Goal: Task Accomplishment & Management: Use online tool/utility

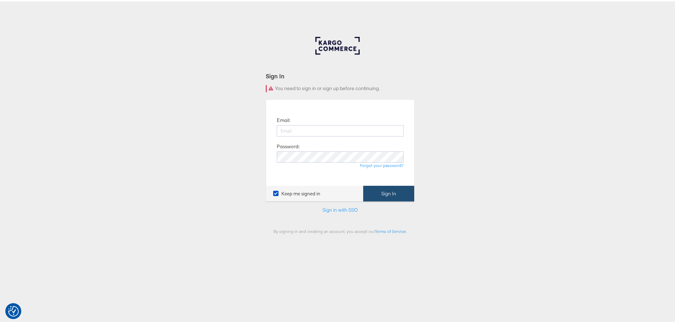
type input "jwashington3@anthropologie.com"
click at [395, 190] on button "Sign In" at bounding box center [388, 192] width 51 height 16
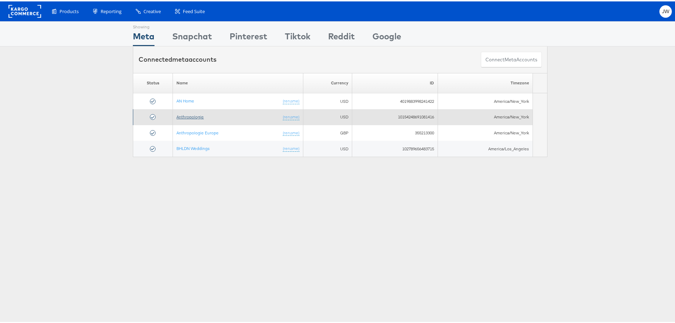
click at [196, 115] on link "Anthropologie" at bounding box center [189, 115] width 27 height 5
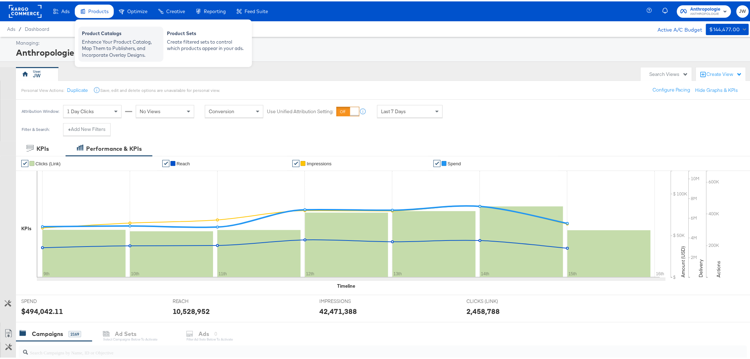
click at [109, 38] on div "Enhance Your Product Catalog, Map Them to Publishers, and Incorporate Overlay D…" at bounding box center [121, 47] width 78 height 20
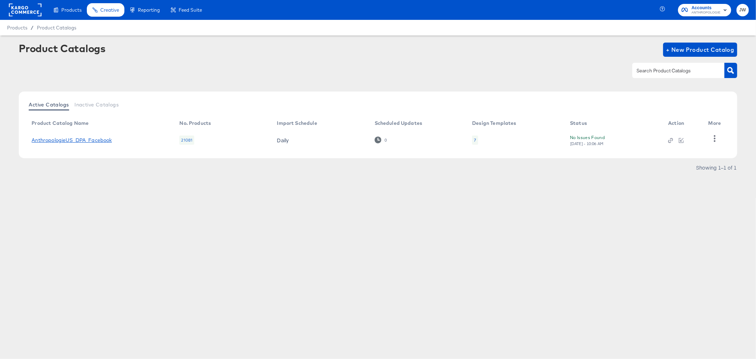
click at [97, 139] on link "AnthropologieUS_DPA_Facebook" at bounding box center [72, 140] width 80 height 6
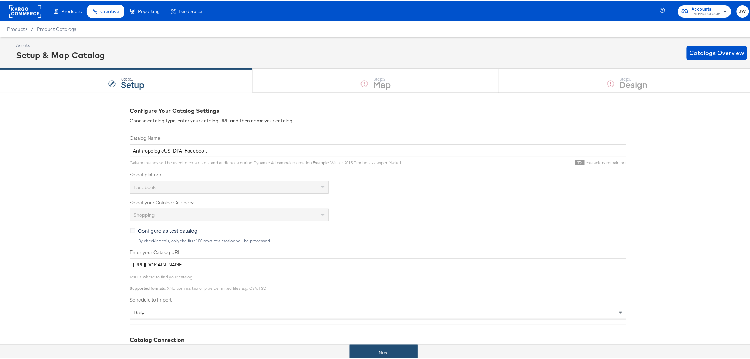
click at [395, 353] on button "Next" at bounding box center [384, 351] width 68 height 16
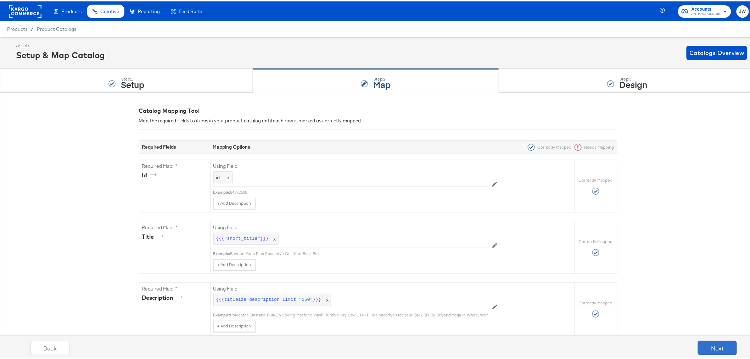
click at [698, 344] on button "Next" at bounding box center [717, 346] width 39 height 14
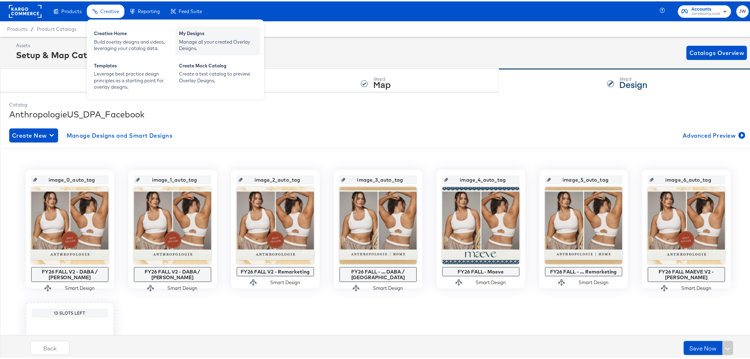
click at [233, 34] on div "My Designs" at bounding box center [218, 33] width 78 height 9
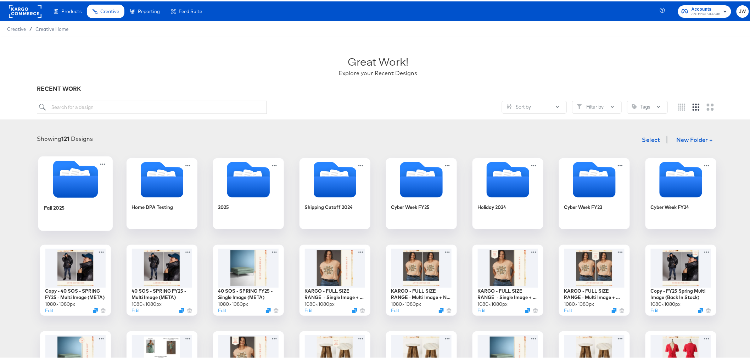
click at [94, 183] on icon "Folder" at bounding box center [75, 185] width 45 height 22
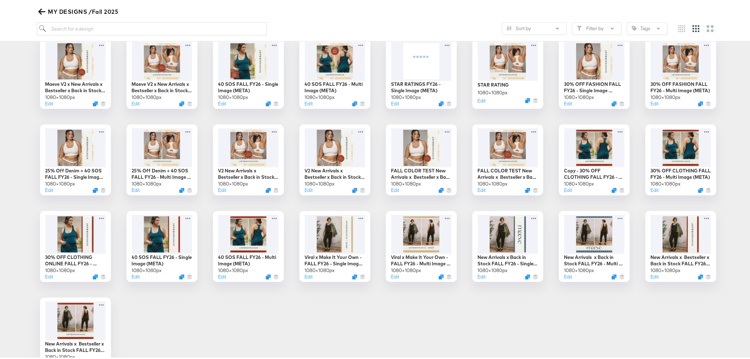
scroll to position [22, 0]
